Goal: Find specific page/section: Find specific page/section

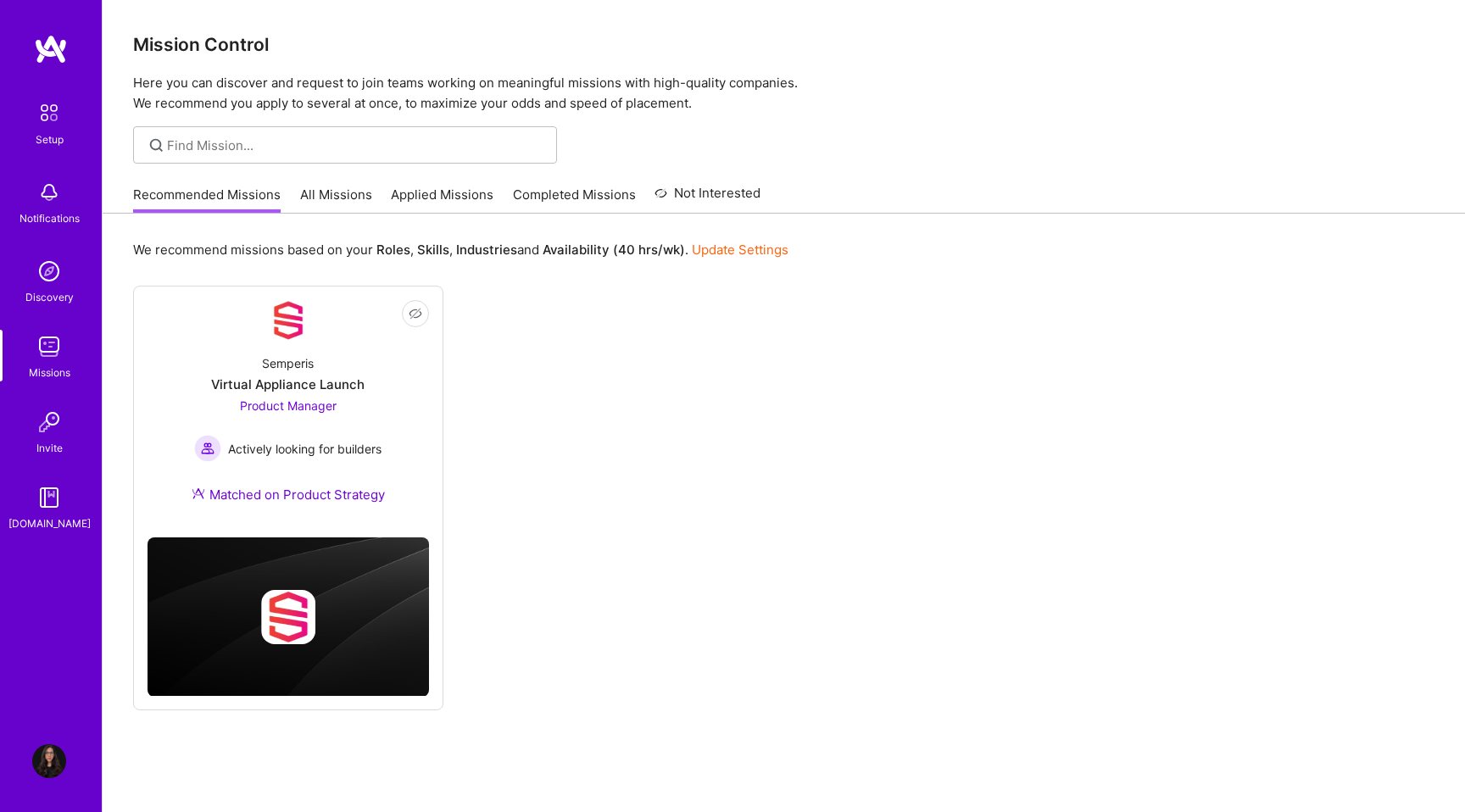
click at [167, 44] on h3 "Mission Control" at bounding box center [784, 44] width 1302 height 22
click at [41, 40] on img at bounding box center [51, 49] width 34 height 31
click at [347, 191] on link "All Missions" at bounding box center [335, 199] width 72 height 28
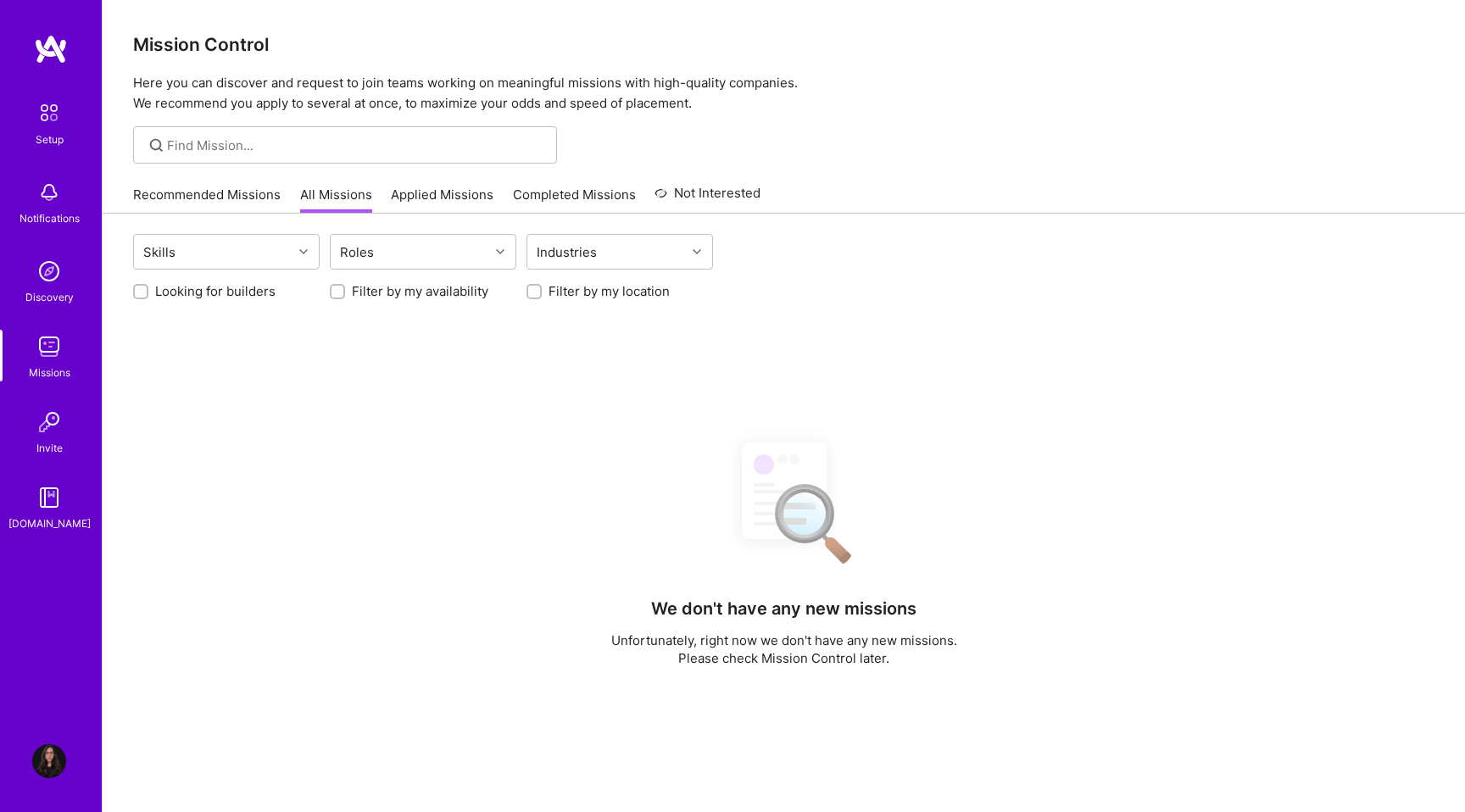
click at [218, 301] on div "Skills Roles Industries Looking for builders Filter by my availability Filter b…" at bounding box center [784, 655] width 1363 height 883
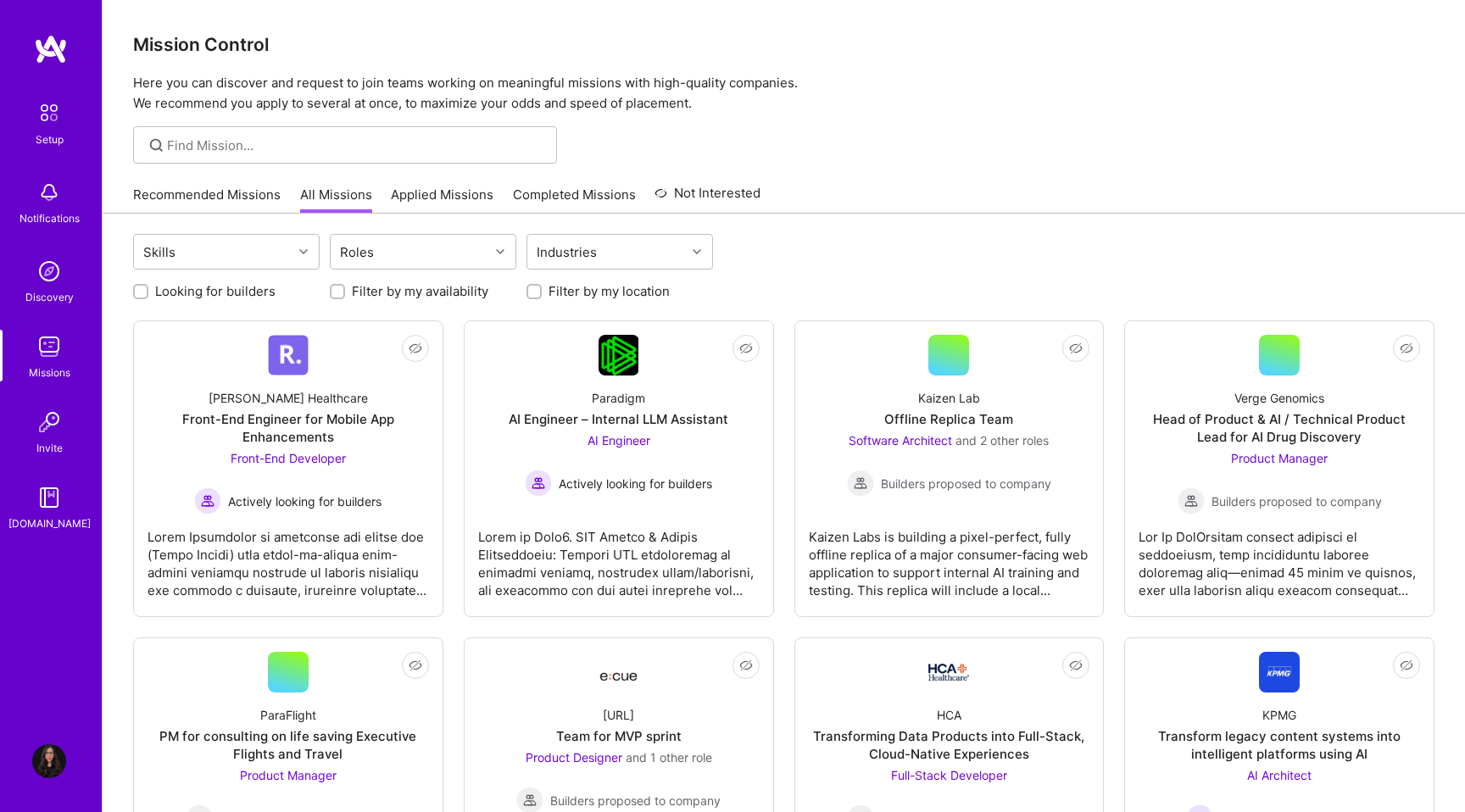
click at [227, 288] on label "Looking for builders" at bounding box center [215, 290] width 121 height 18
click at [148, 288] on input "Looking for builders" at bounding box center [142, 292] width 12 height 12
checkbox input "true"
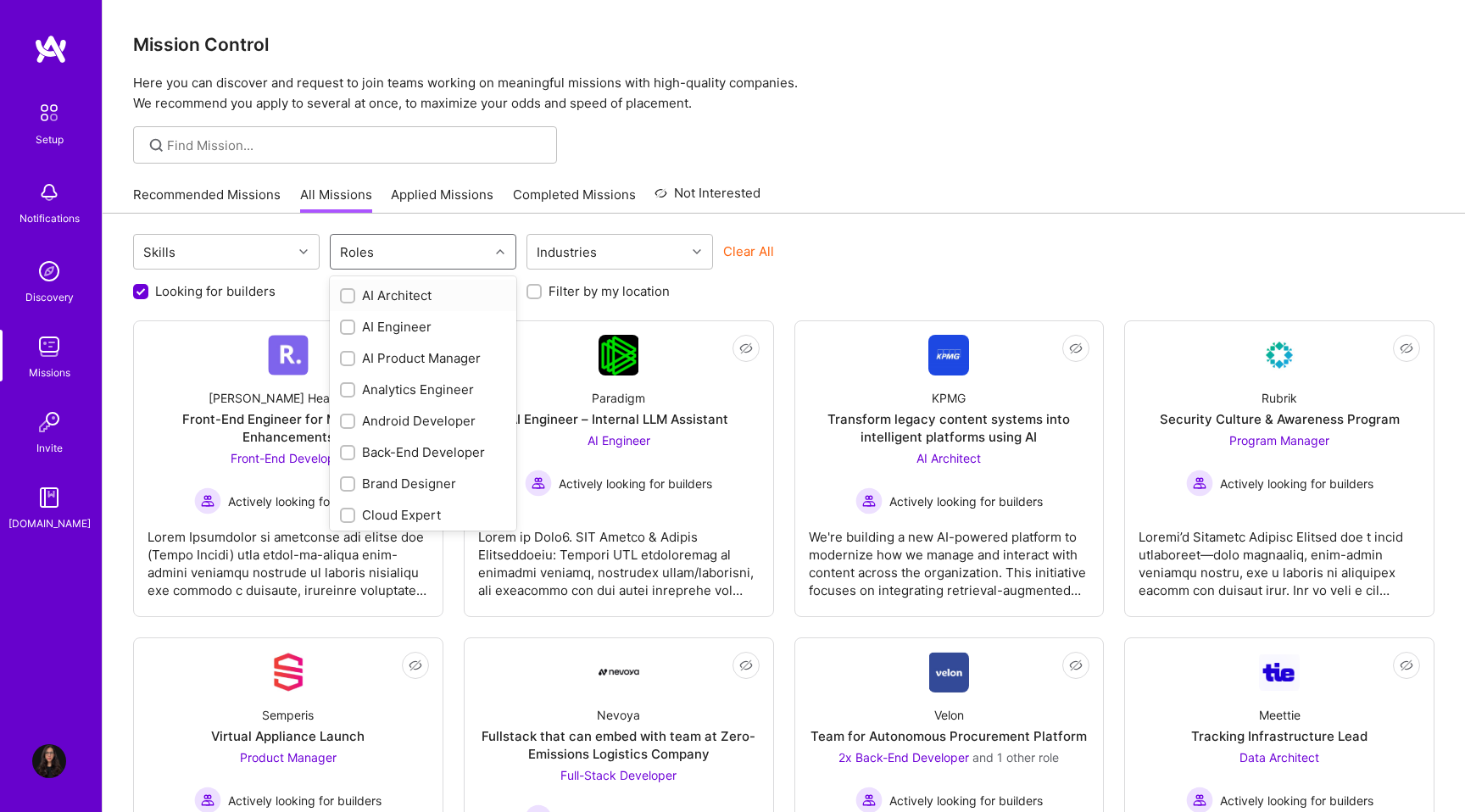
click at [425, 251] on div "Roles" at bounding box center [409, 252] width 158 height 34
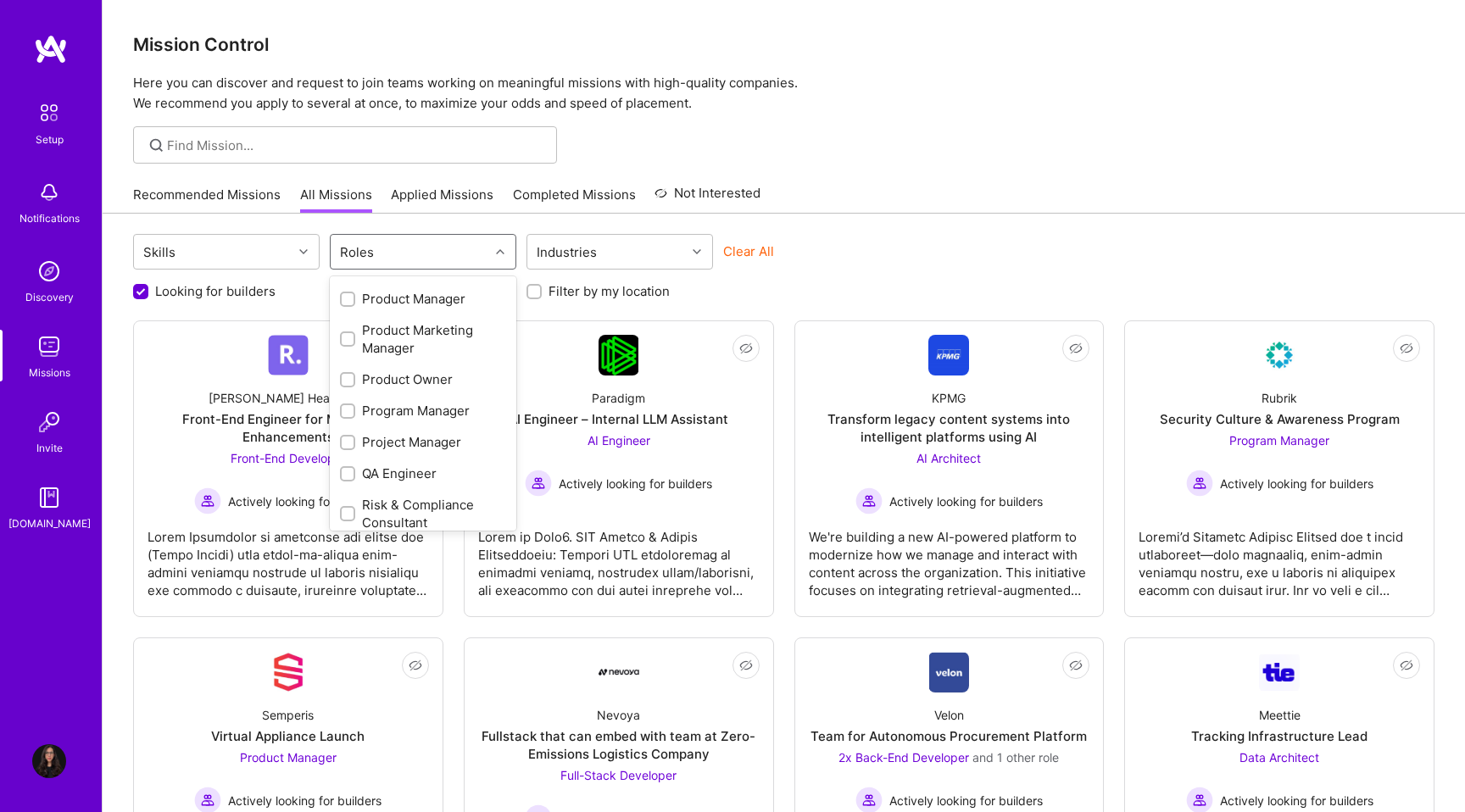
scroll to position [998, 0]
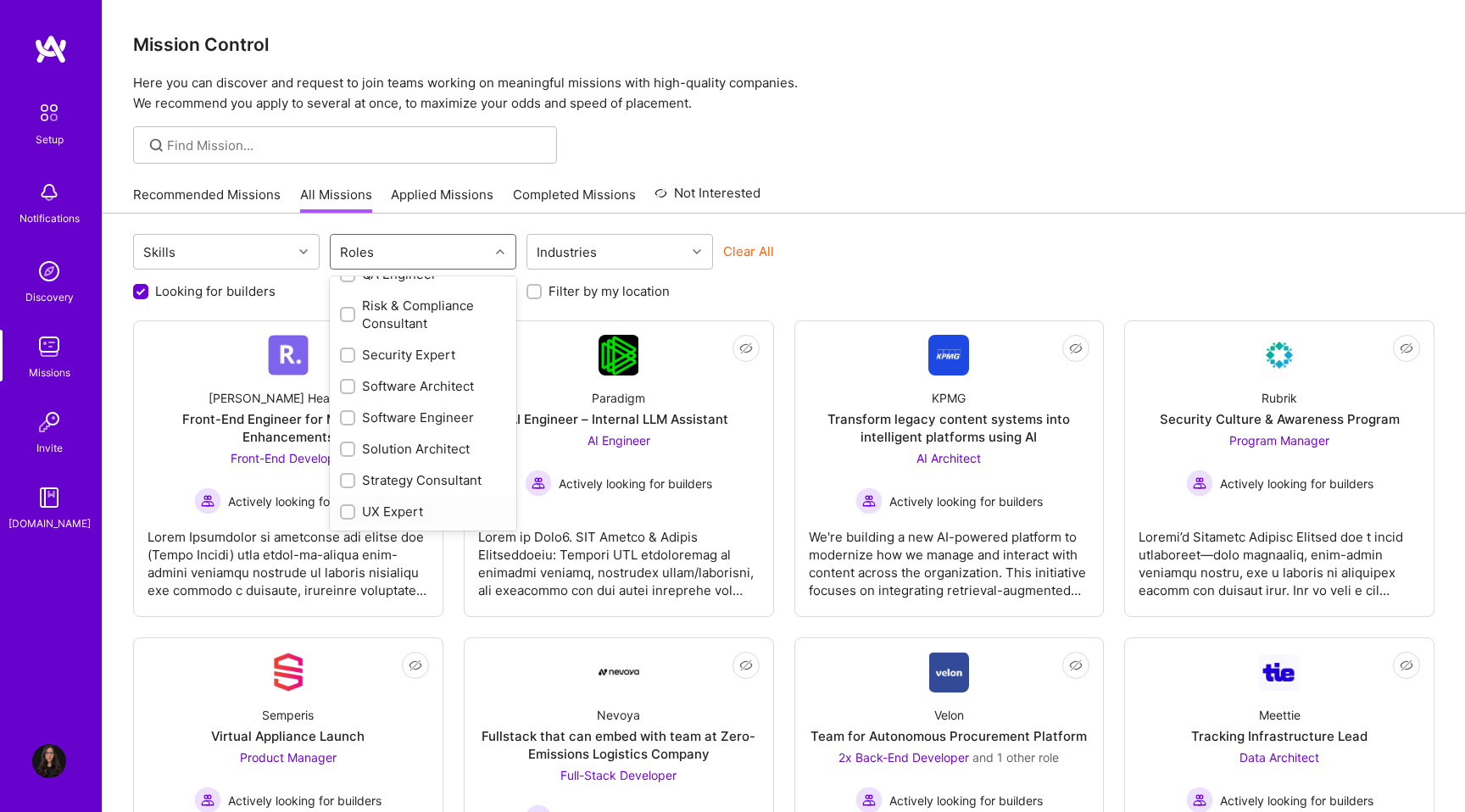
click at [377, 509] on div "UX Expert" at bounding box center [422, 511] width 166 height 18
checkbox input "true"
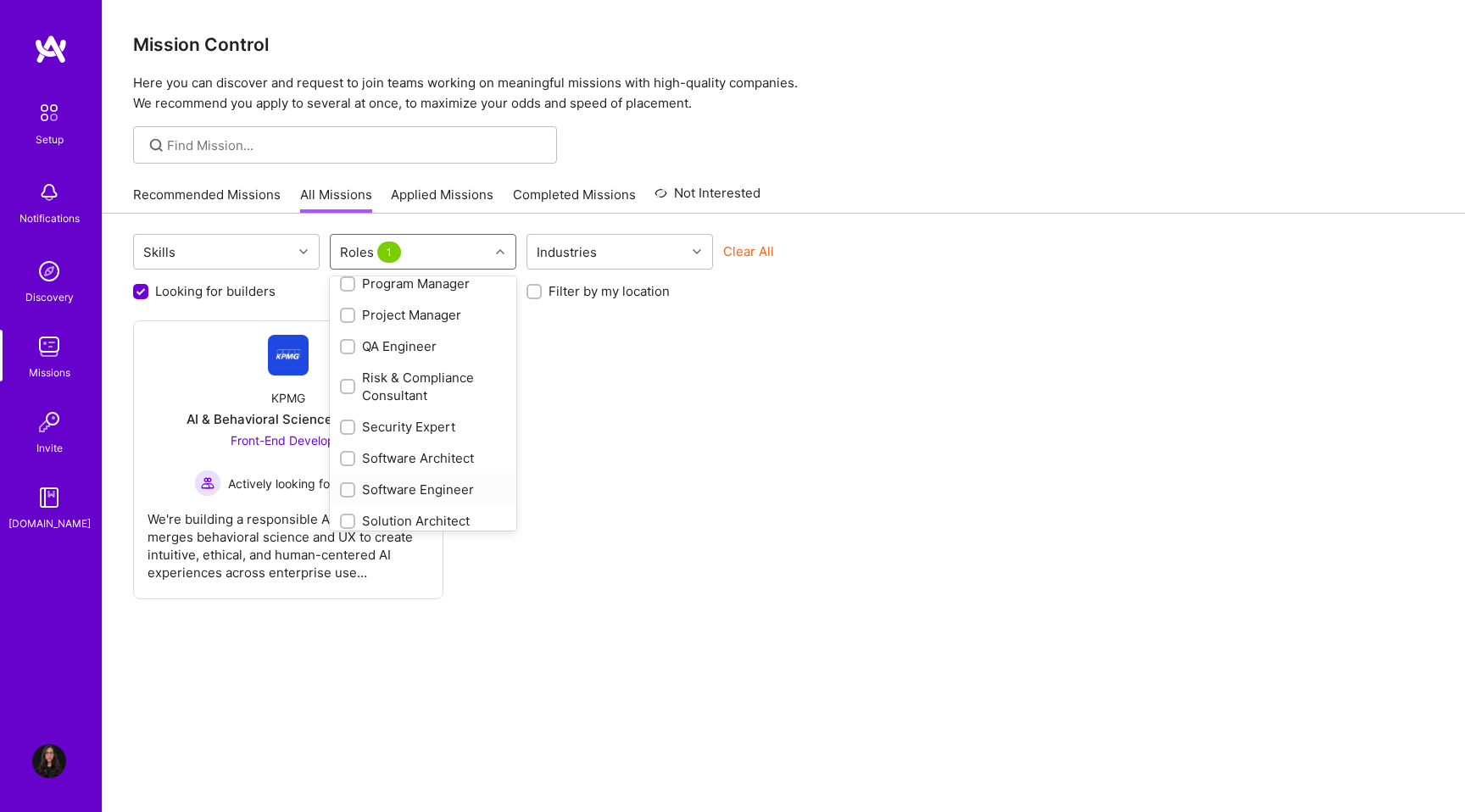
scroll to position [882, 0]
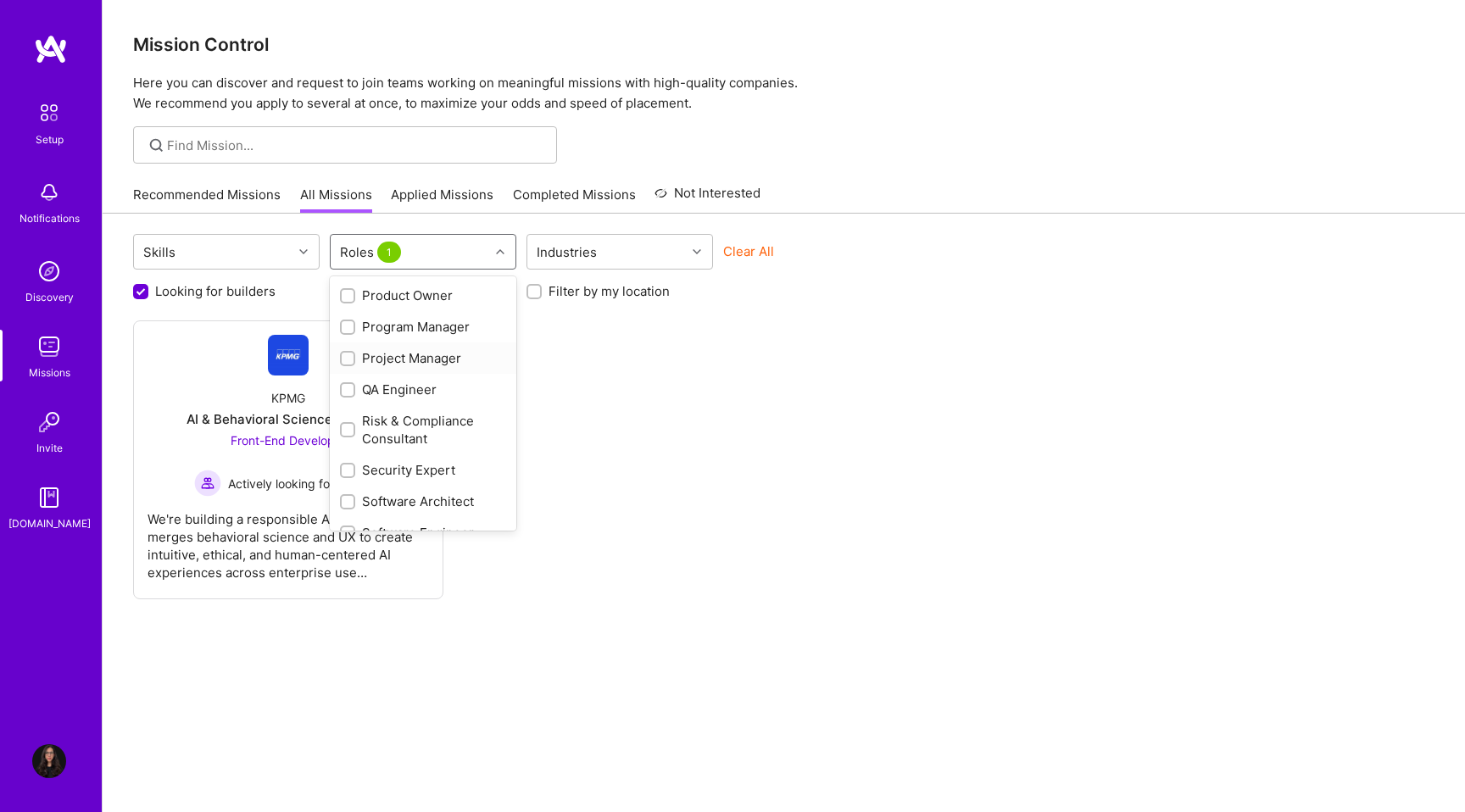
click at [403, 352] on div "Project Manager" at bounding box center [422, 358] width 166 height 18
checkbox input "true"
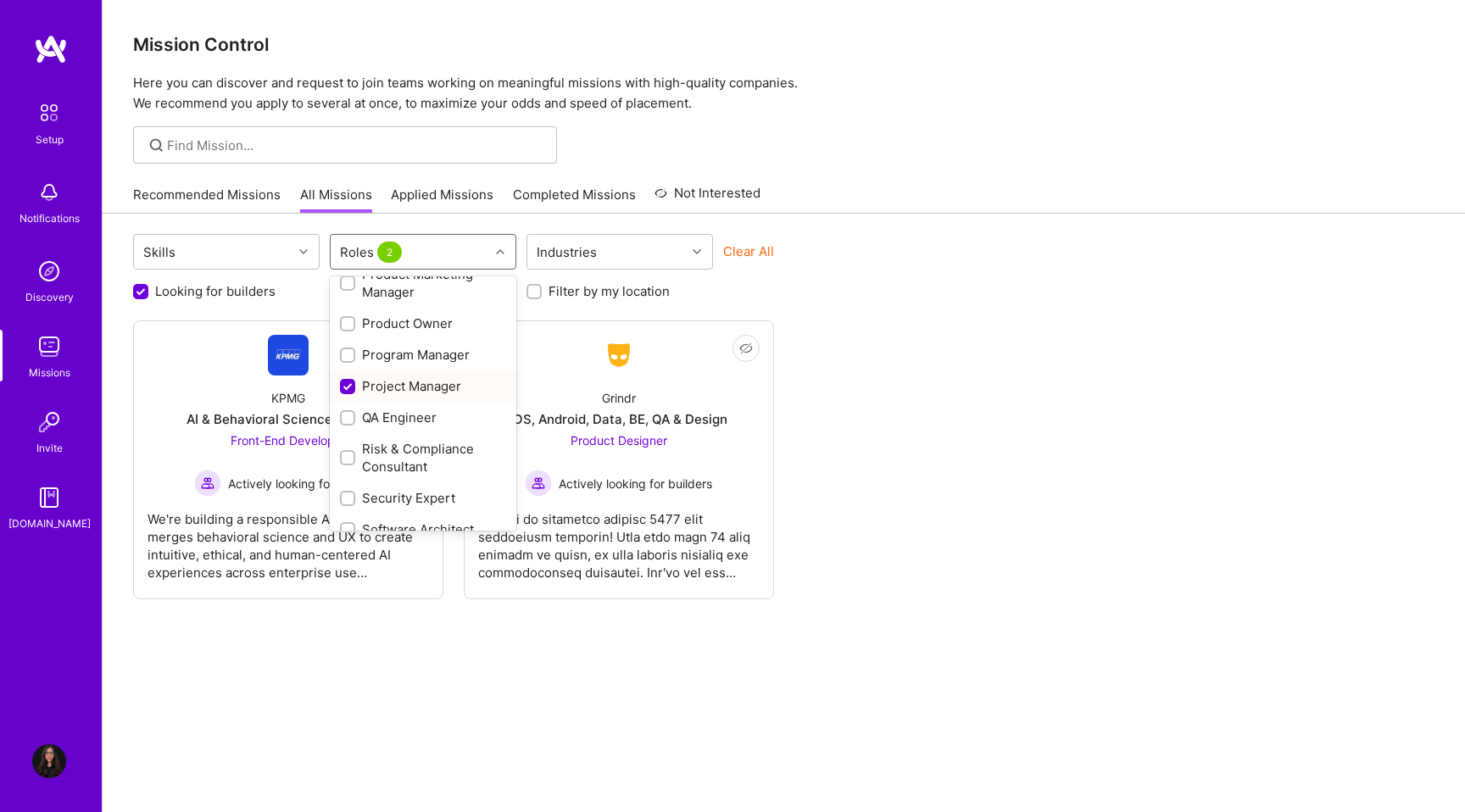
scroll to position [838, 0]
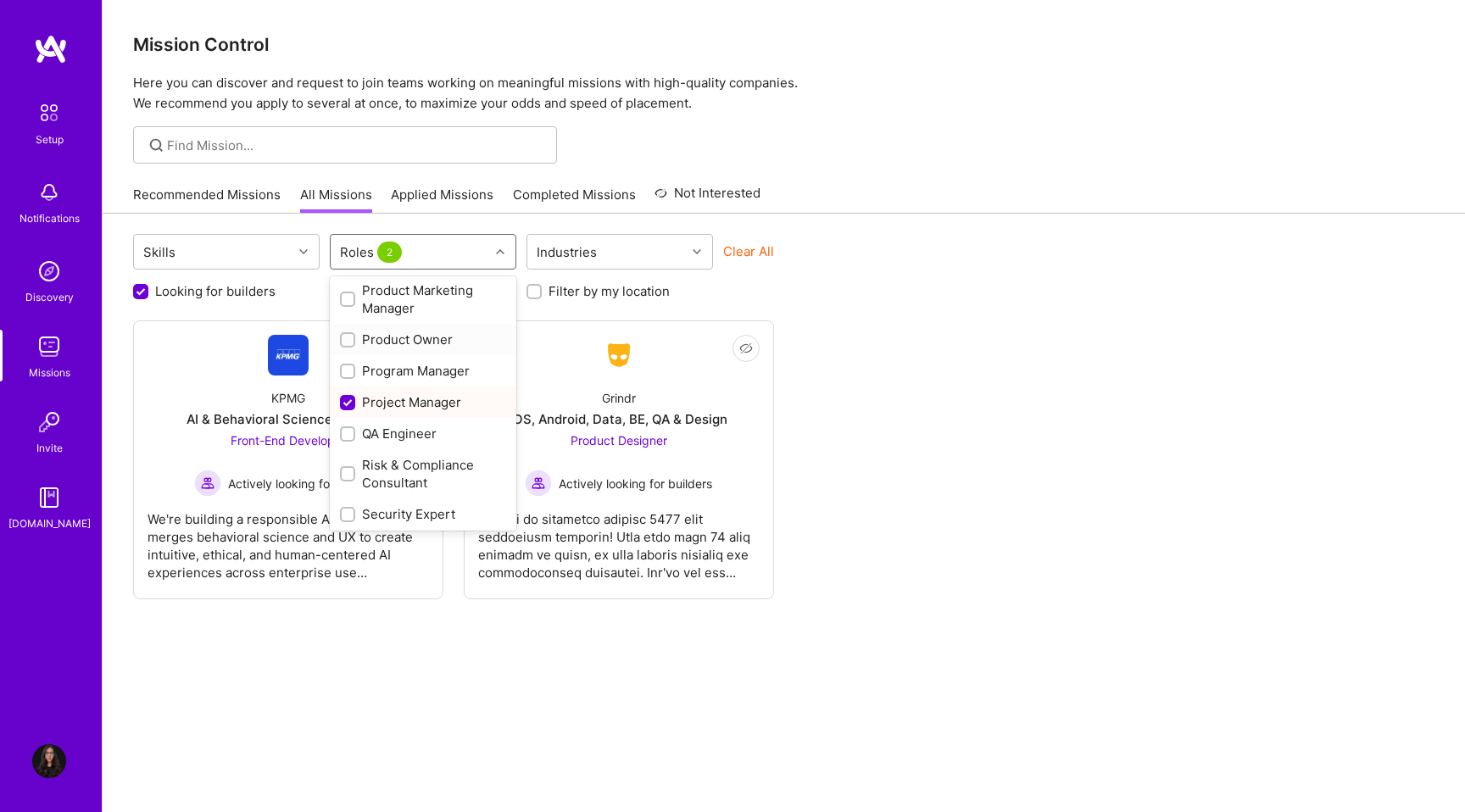
click at [410, 332] on div "Product Owner" at bounding box center [422, 339] width 166 height 18
checkbox input "true"
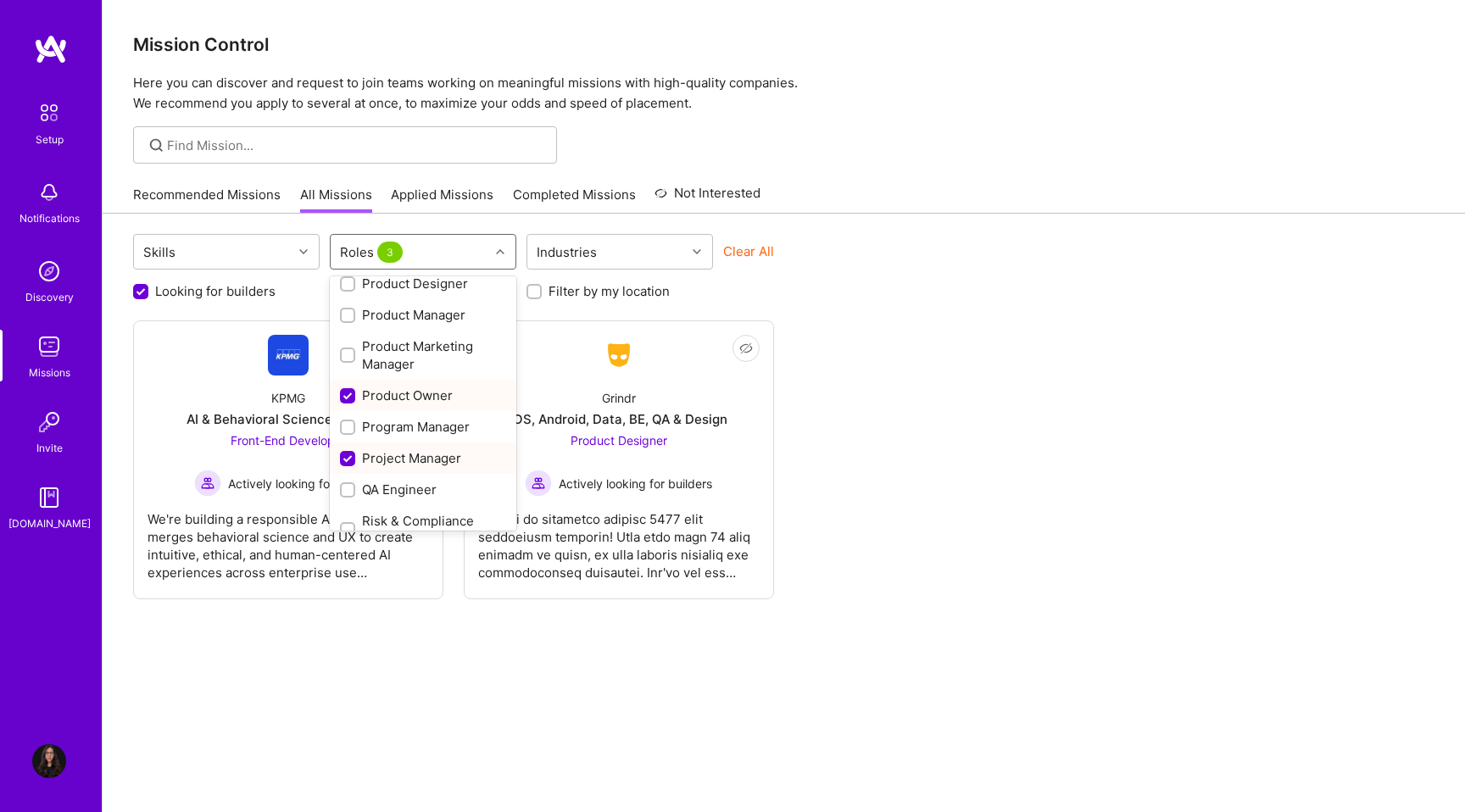
scroll to position [749, 0]
click at [409, 345] on div "Product Manager" at bounding box center [422, 347] width 166 height 18
checkbox input "true"
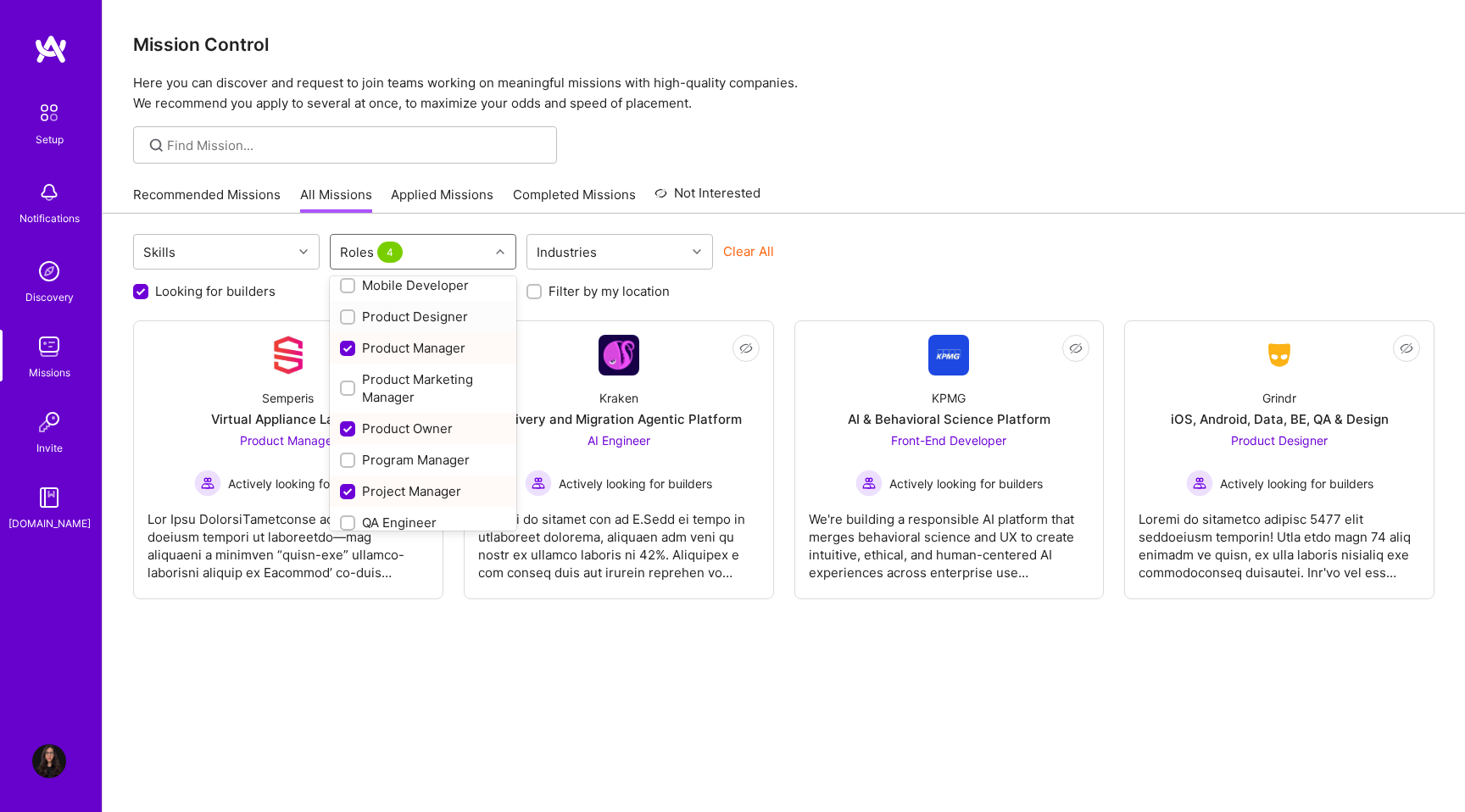
click at [411, 323] on div "Product Designer" at bounding box center [422, 317] width 166 height 18
checkbox input "true"
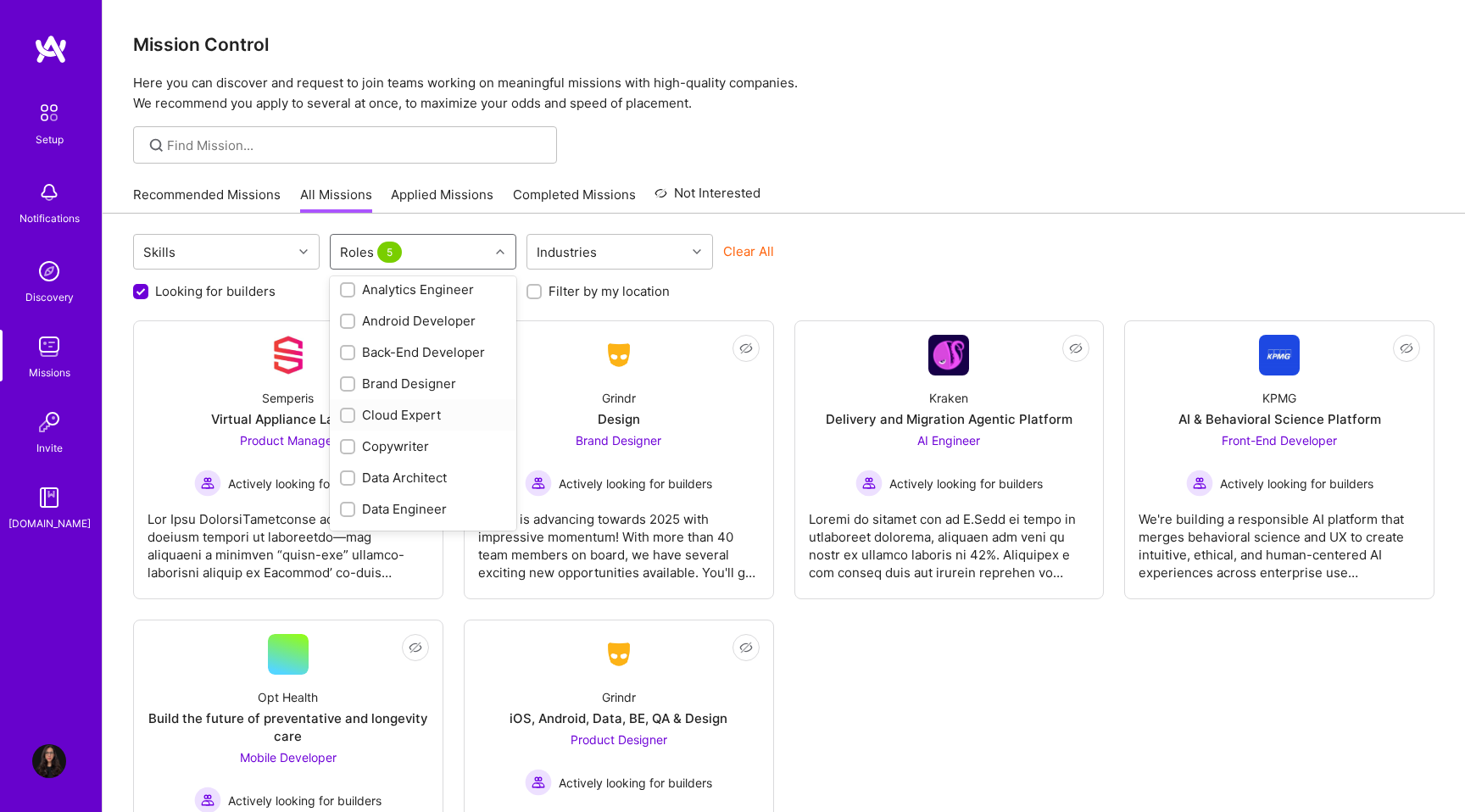
scroll to position [0, 0]
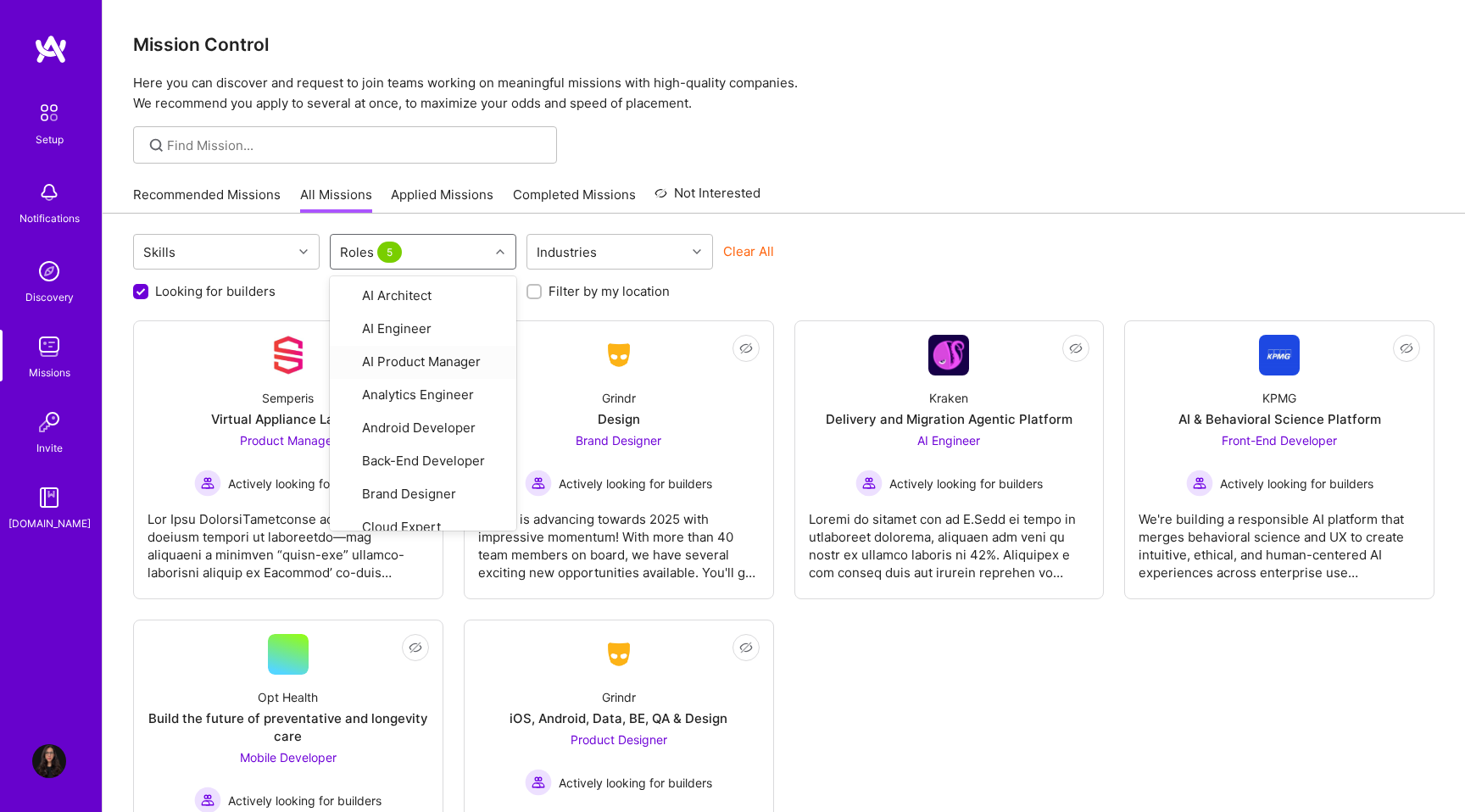
click at [928, 257] on div "Skills option Product Designer, selected. option AI Product Manager focused, 3 …" at bounding box center [784, 254] width 1302 height 40
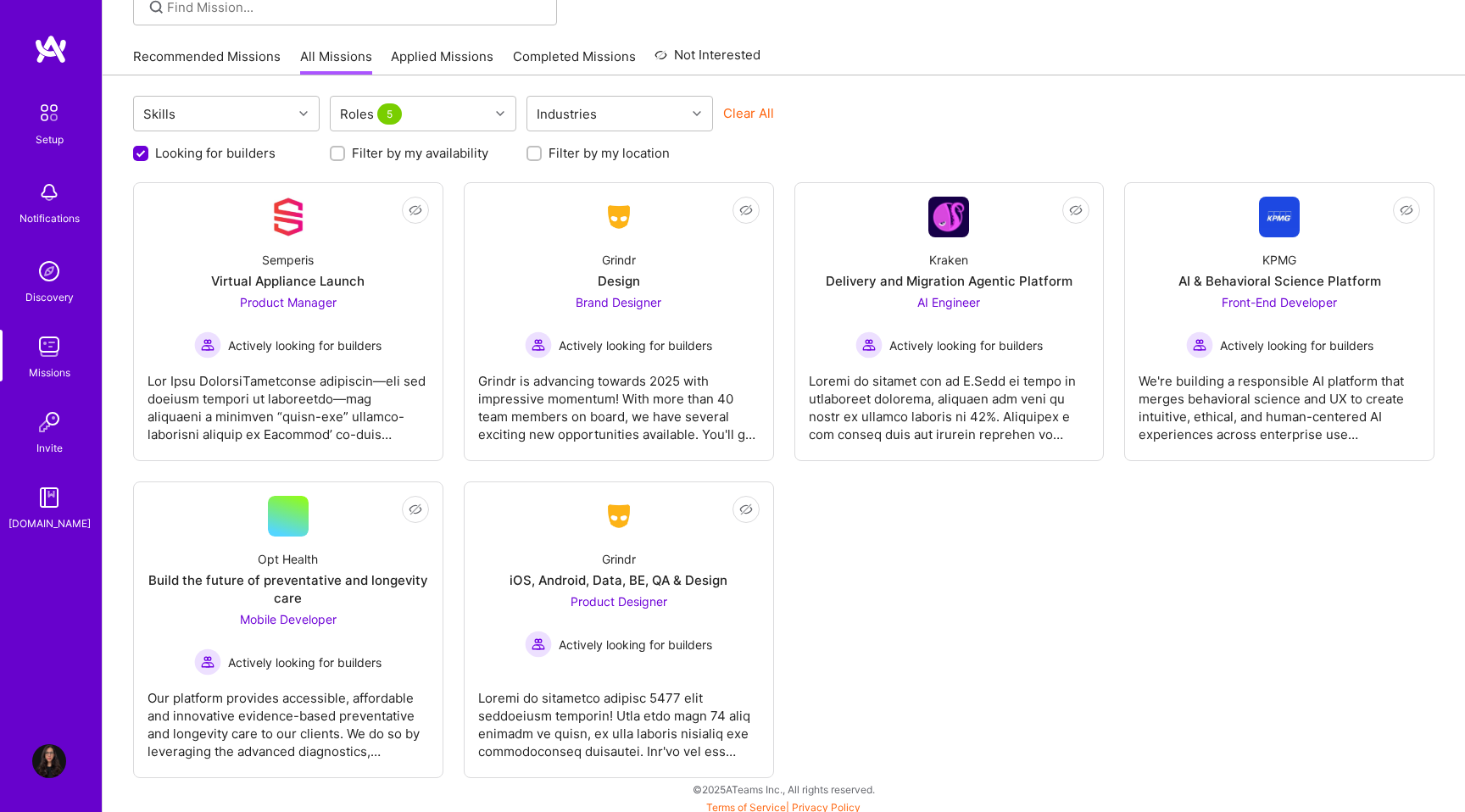
scroll to position [145, 0]
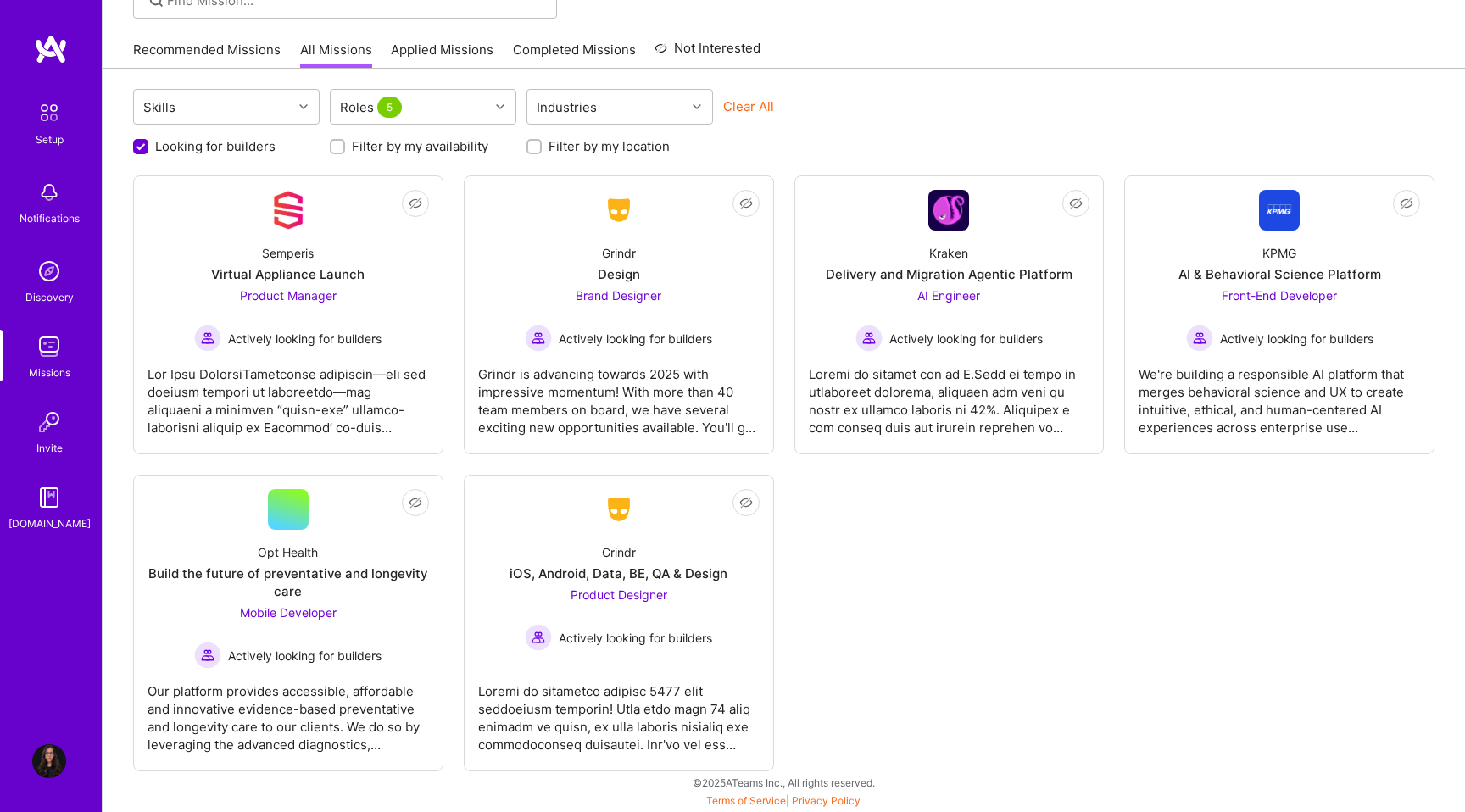
click at [578, 146] on label "Filter by my location" at bounding box center [609, 146] width 121 height 18
click at [542, 146] on input "Filter by my location" at bounding box center [536, 147] width 12 height 12
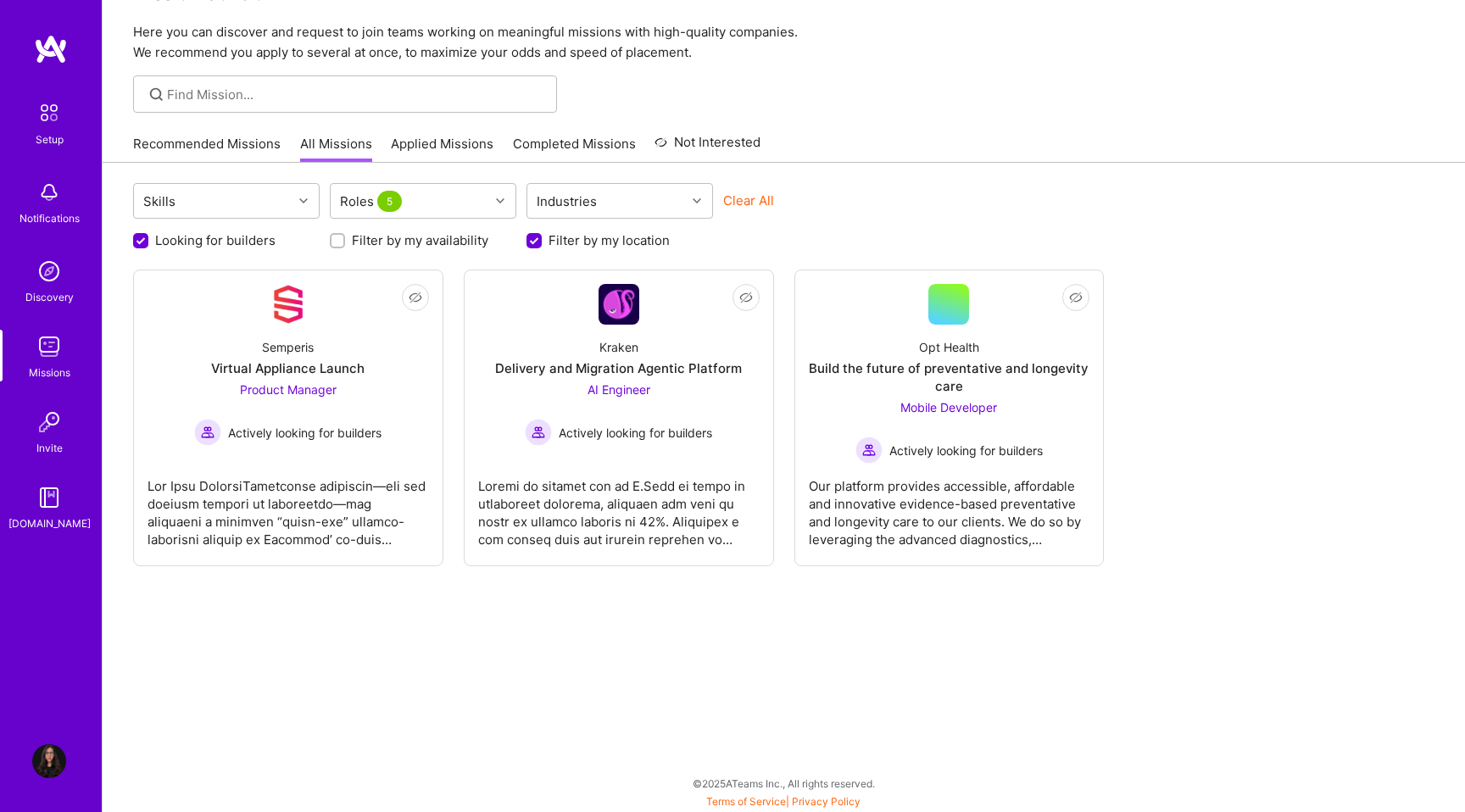
click at [582, 243] on label "Filter by my location" at bounding box center [609, 240] width 121 height 18
click at [543, 243] on input "Filter by my location" at bounding box center [536, 242] width 15 height 15
checkbox input "false"
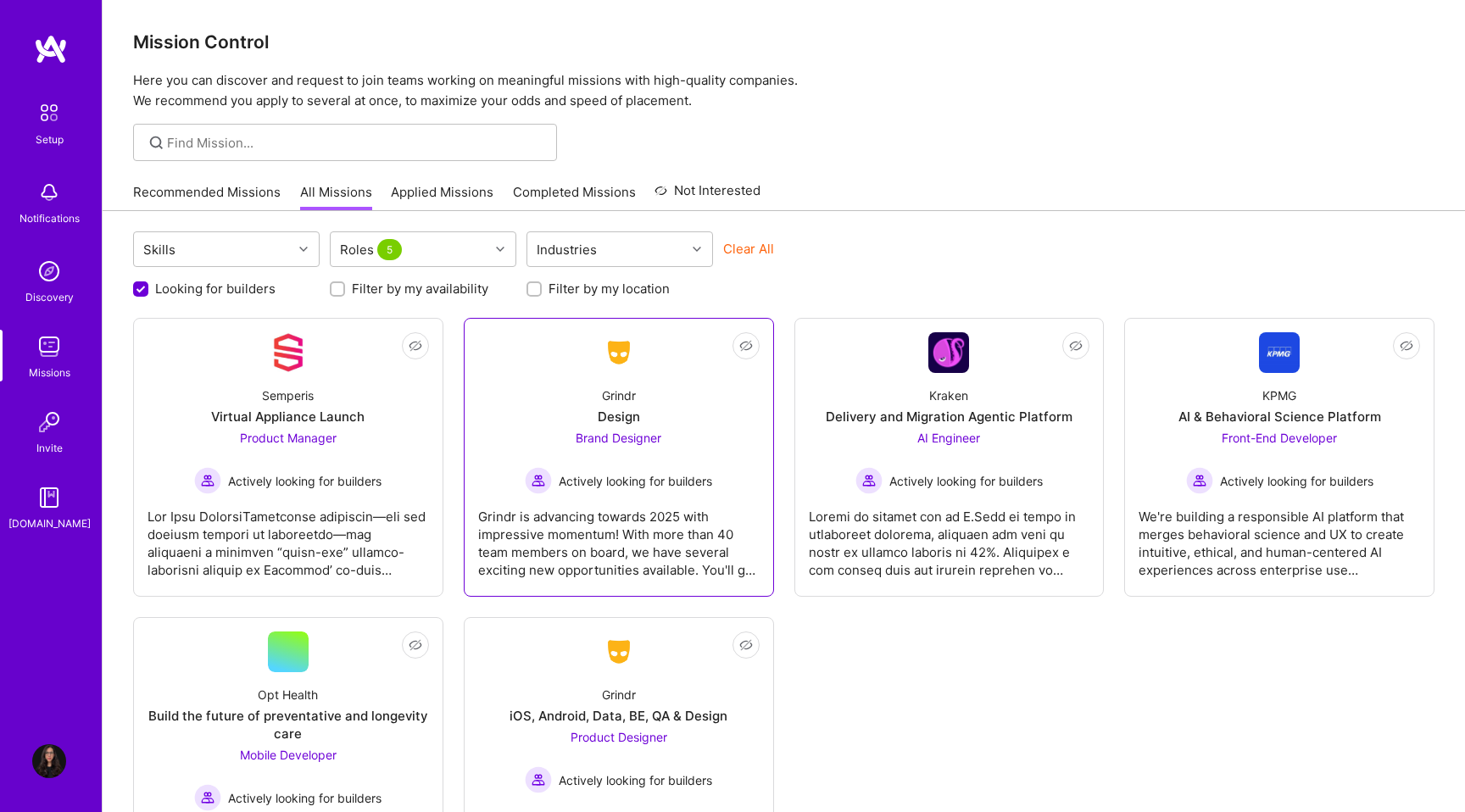
scroll to position [0, 0]
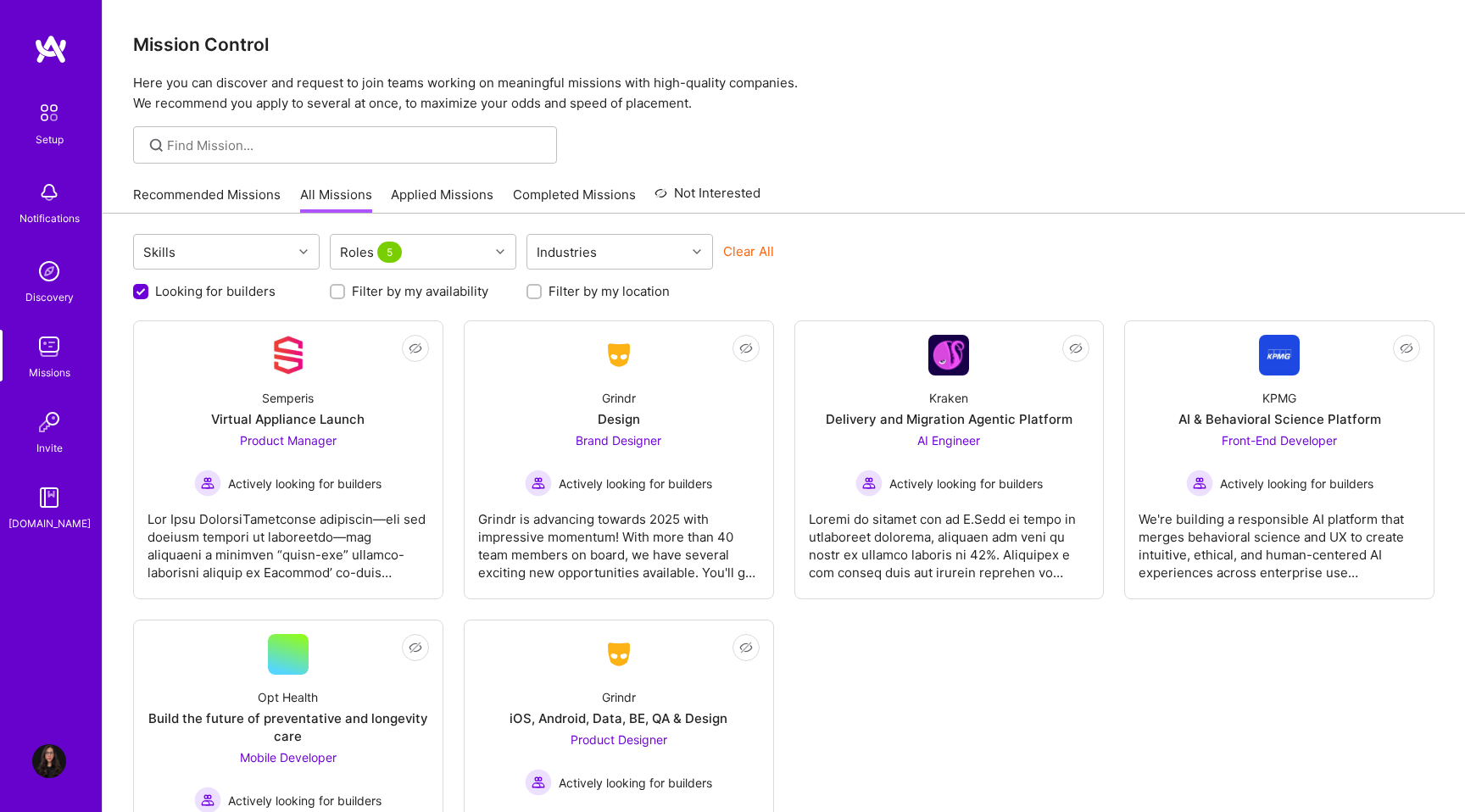
click at [466, 192] on link "Applied Missions" at bounding box center [442, 199] width 103 height 28
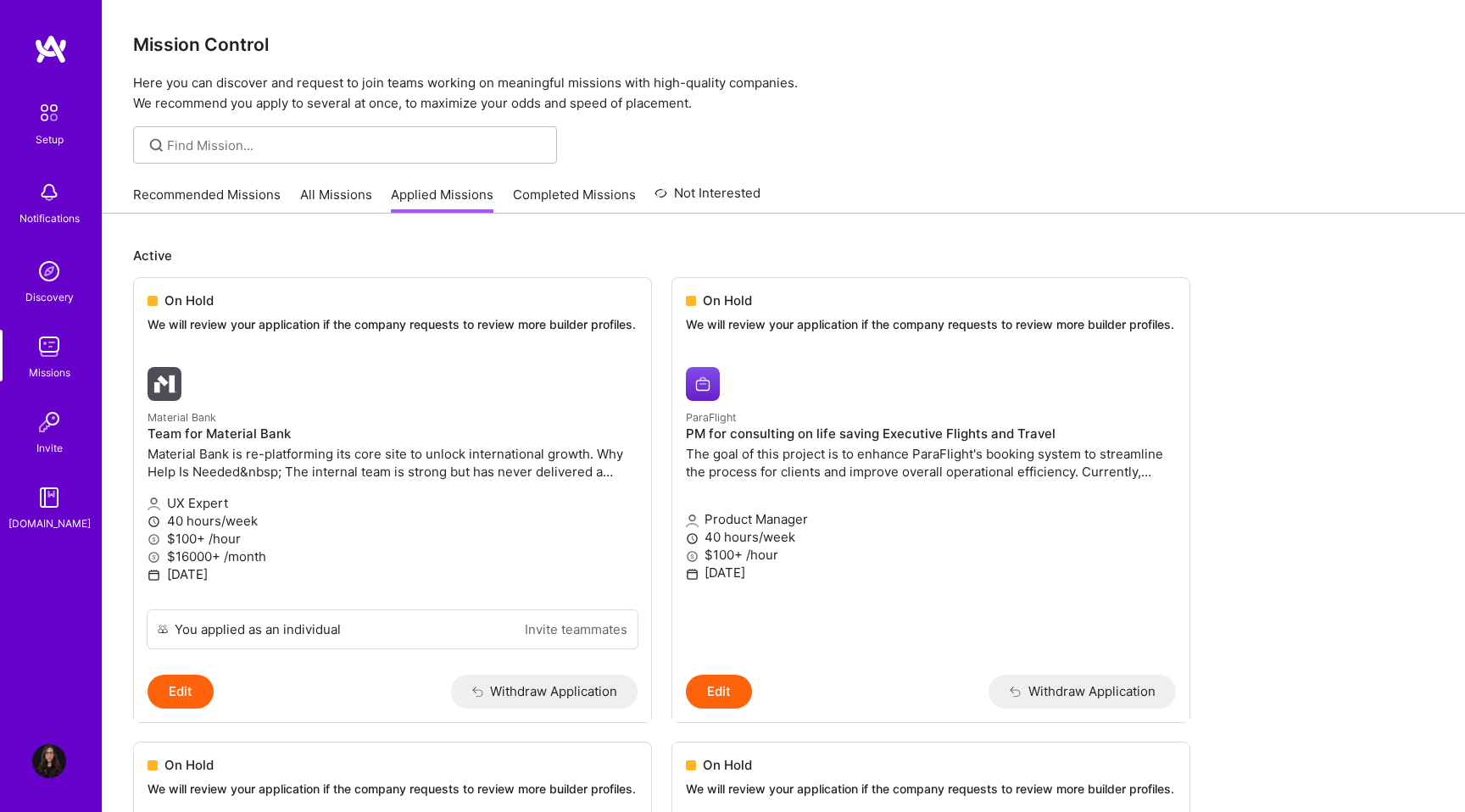
click at [64, 60] on img at bounding box center [51, 49] width 34 height 31
